Goal: Task Accomplishment & Management: Manage account settings

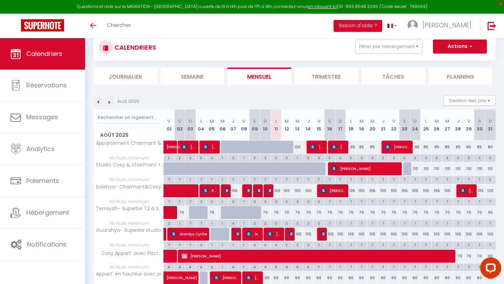
scroll to position [49, 0]
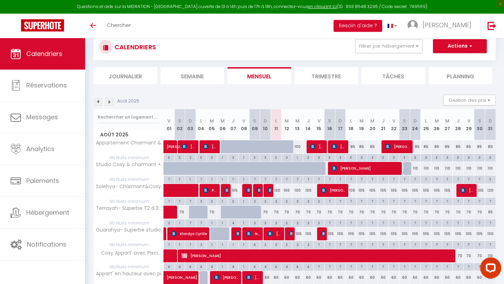
click at [279, 192] on div "100" at bounding box center [276, 190] width 11 height 13
type input "100"
type input "Lun 11 Août 2025"
type input "[DATE]"
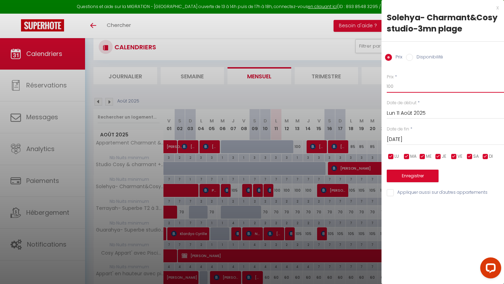
click at [399, 84] on input "100" at bounding box center [445, 86] width 117 height 13
type input "90"
click at [402, 138] on input "[DATE]" at bounding box center [445, 139] width 117 height 9
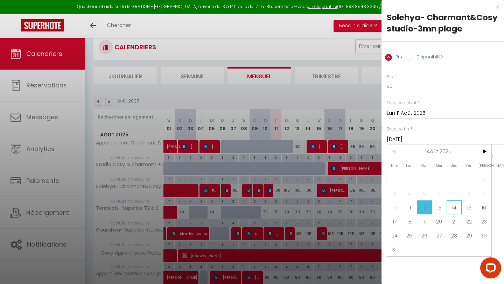
click at [457, 207] on span "14" at bounding box center [454, 208] width 15 height 14
type input "[DEMOGRAPHIC_DATA][DATE]"
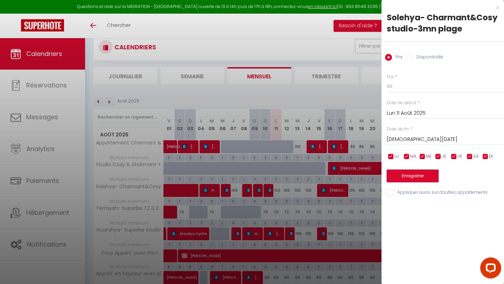
click at [436, 176] on button "Enregistrer" at bounding box center [413, 176] width 52 height 13
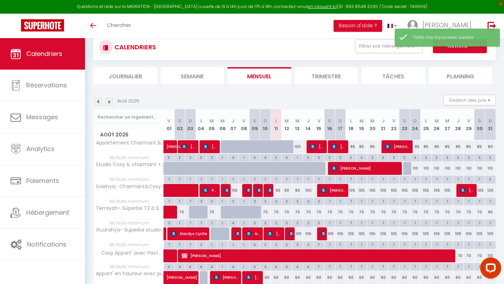
click at [309, 202] on div "2" at bounding box center [308, 201] width 10 height 7
type input "2"
type input "[DEMOGRAPHIC_DATA][DATE]"
type input "Ven 15 Août 2025"
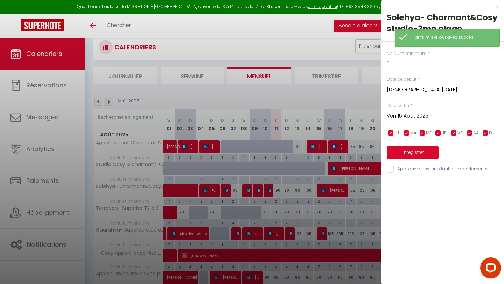
click at [308, 191] on div at bounding box center [252, 142] width 504 height 284
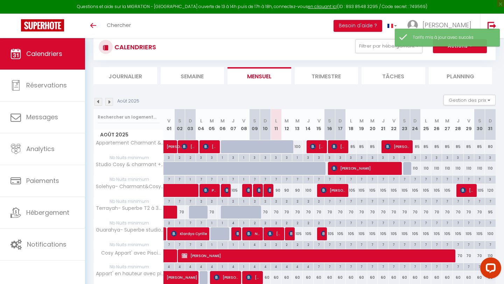
click at [308, 191] on div "100" at bounding box center [308, 190] width 11 height 13
type input "100"
type input "[DEMOGRAPHIC_DATA][DATE]"
type input "Ven 15 Août 2025"
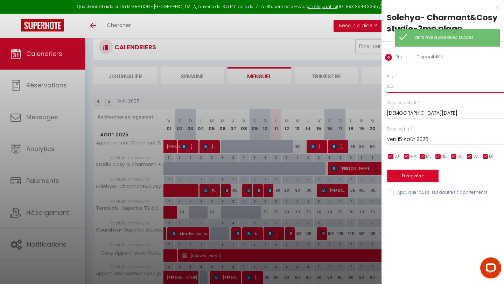
click at [406, 88] on input "100" at bounding box center [445, 86] width 117 height 13
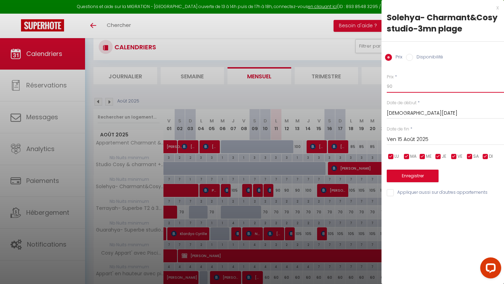
type input "90"
click at [401, 171] on button "Enregistrer" at bounding box center [413, 176] width 52 height 13
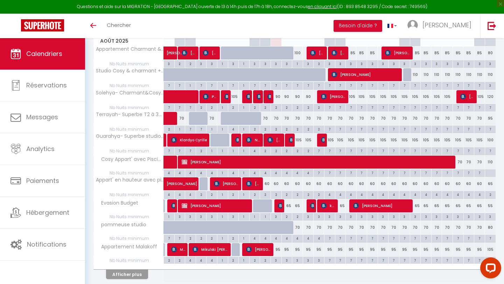
scroll to position [146, 0]
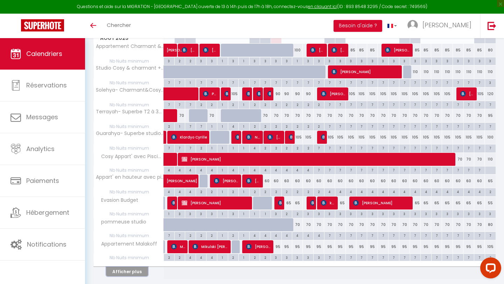
click at [138, 272] on button "Afficher plus" at bounding box center [127, 271] width 42 height 9
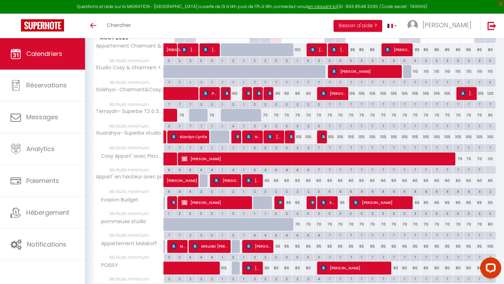
scroll to position [157, 0]
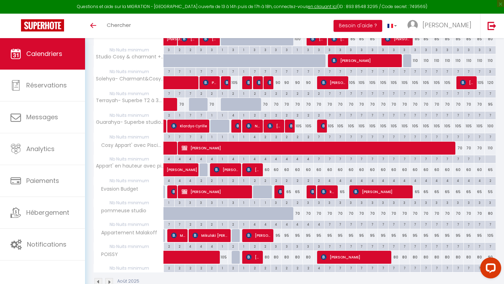
click at [277, 257] on div "80" at bounding box center [276, 257] width 11 height 13
type input "80"
type input "Lun 11 Août 2025"
type input "[DATE]"
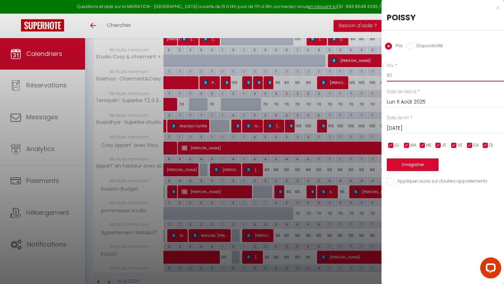
click at [412, 73] on input "80" at bounding box center [445, 75] width 117 height 13
type input "70"
click at [405, 129] on input "[DATE]" at bounding box center [445, 128] width 117 height 9
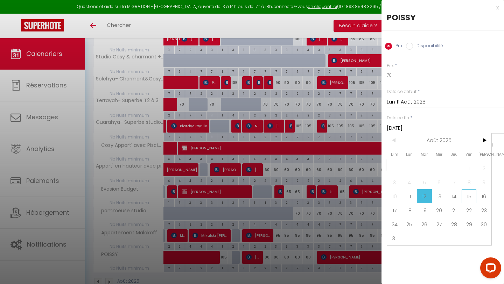
click at [466, 194] on span "15" at bounding box center [469, 196] width 15 height 14
type input "Ven 15 Août 2025"
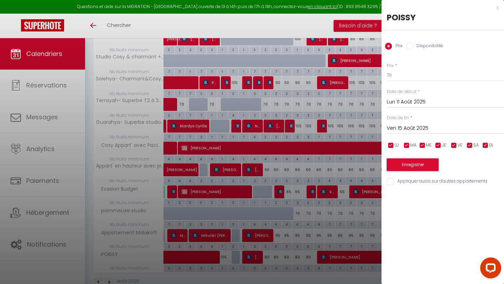
click at [417, 162] on button "Enregistrer" at bounding box center [413, 165] width 52 height 13
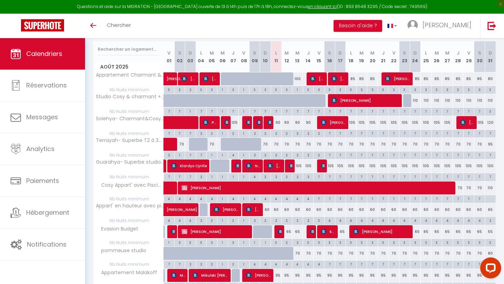
scroll to position [110, 0]
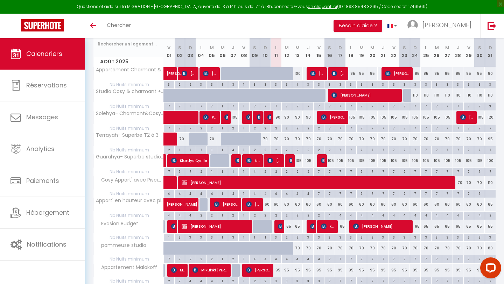
scroll to position [120, 0]
